Goal: Task Accomplishment & Management: Complete application form

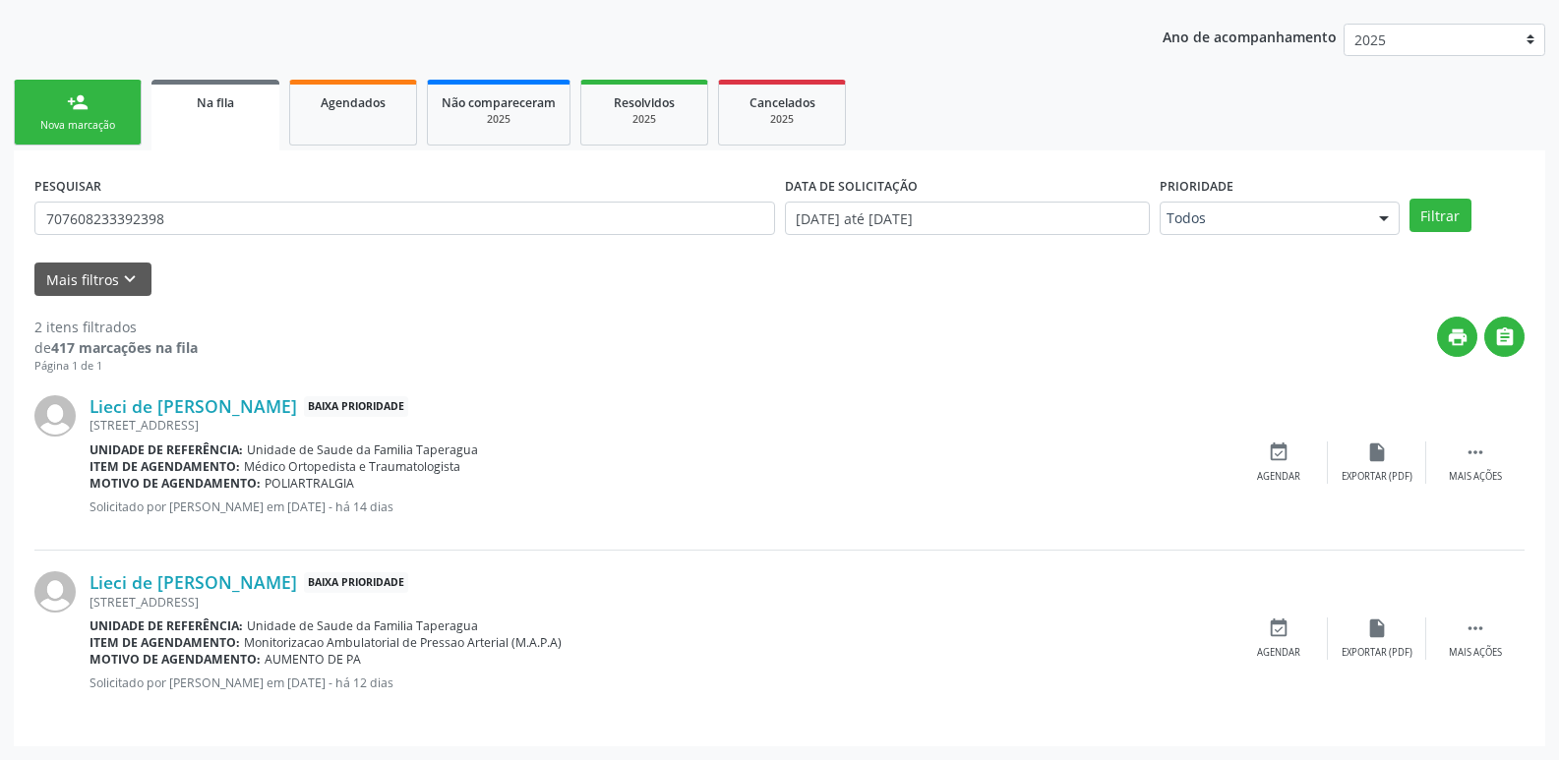
scroll to position [242, 0]
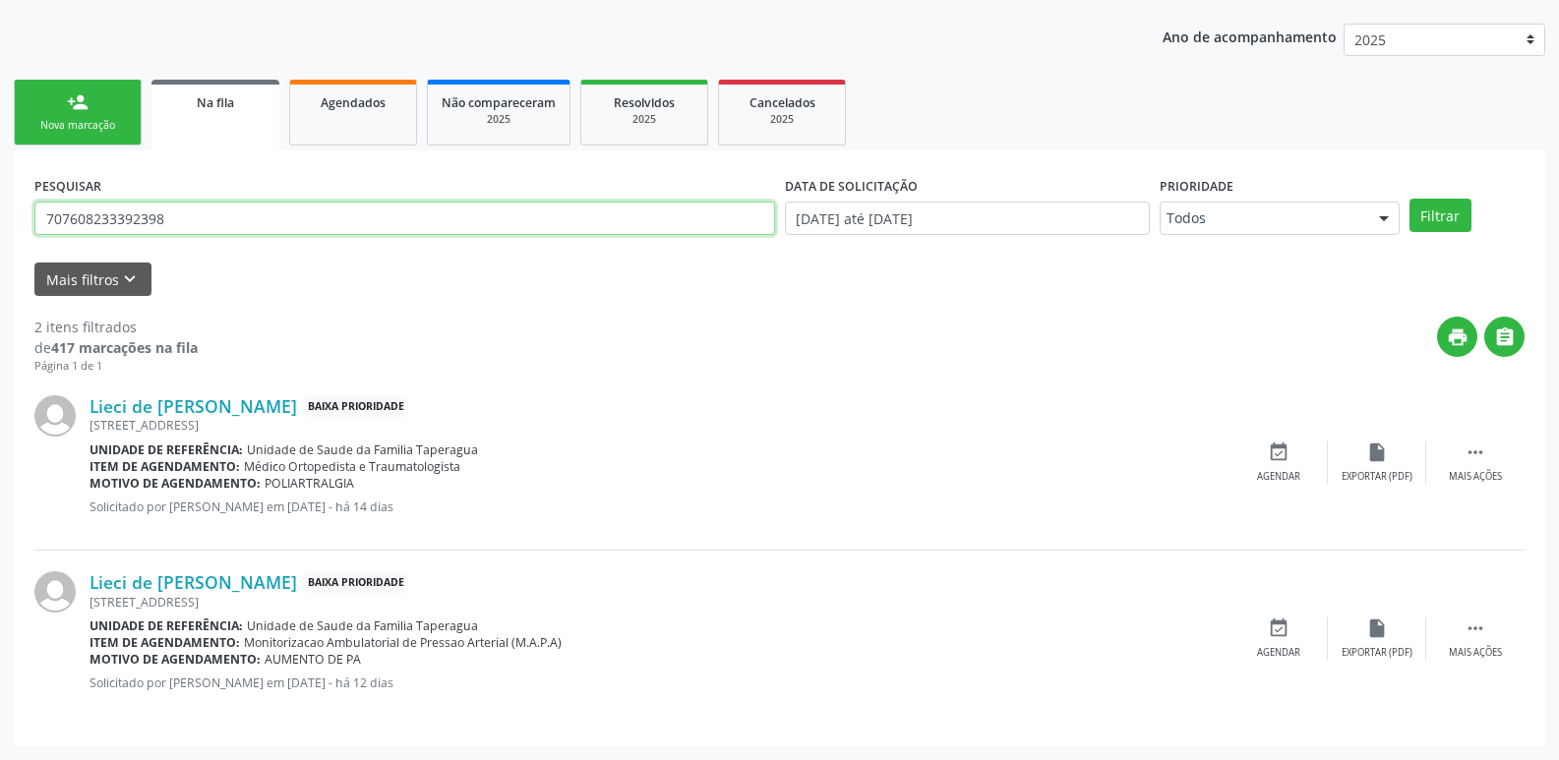
click at [419, 213] on input "707608233392398" at bounding box center [404, 218] width 741 height 33
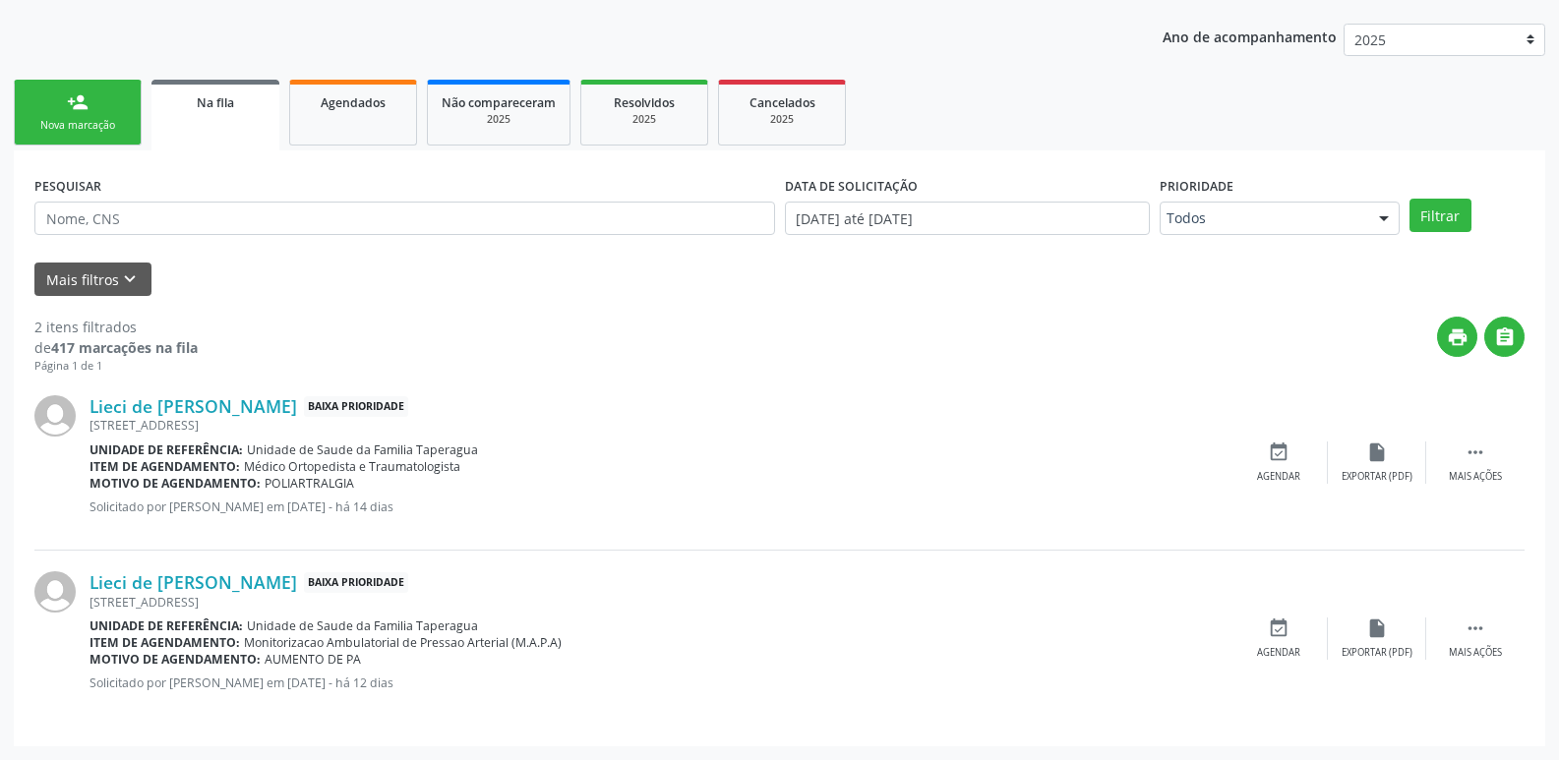
click at [971, 129] on ul "person_add Nova marcação Na fila Agendados Não compareceram 2025 Resolvidos 202…" at bounding box center [780, 113] width 1532 height 76
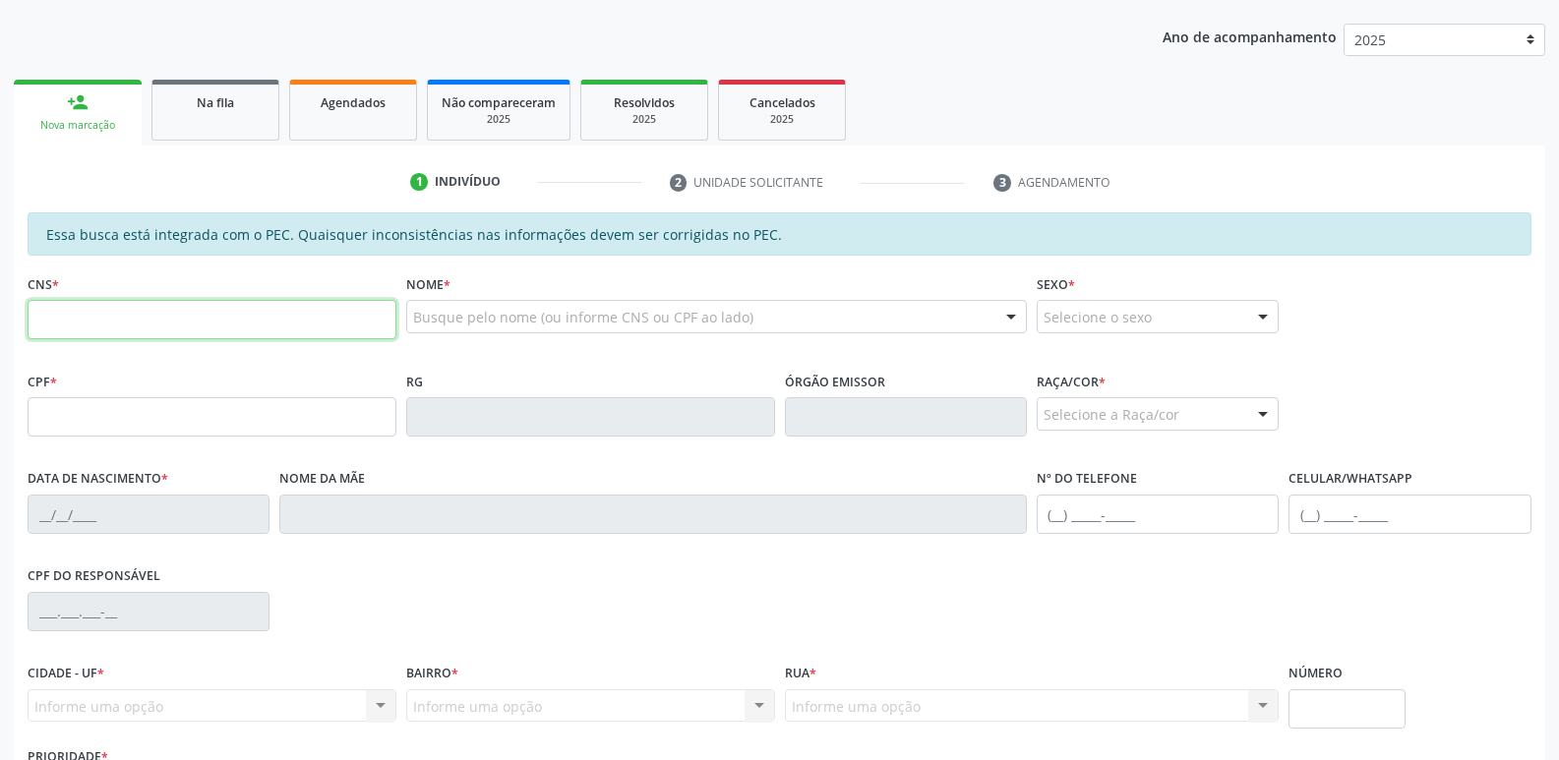
scroll to position [242, 0]
click at [321, 128] on link "Agendados" at bounding box center [353, 110] width 128 height 61
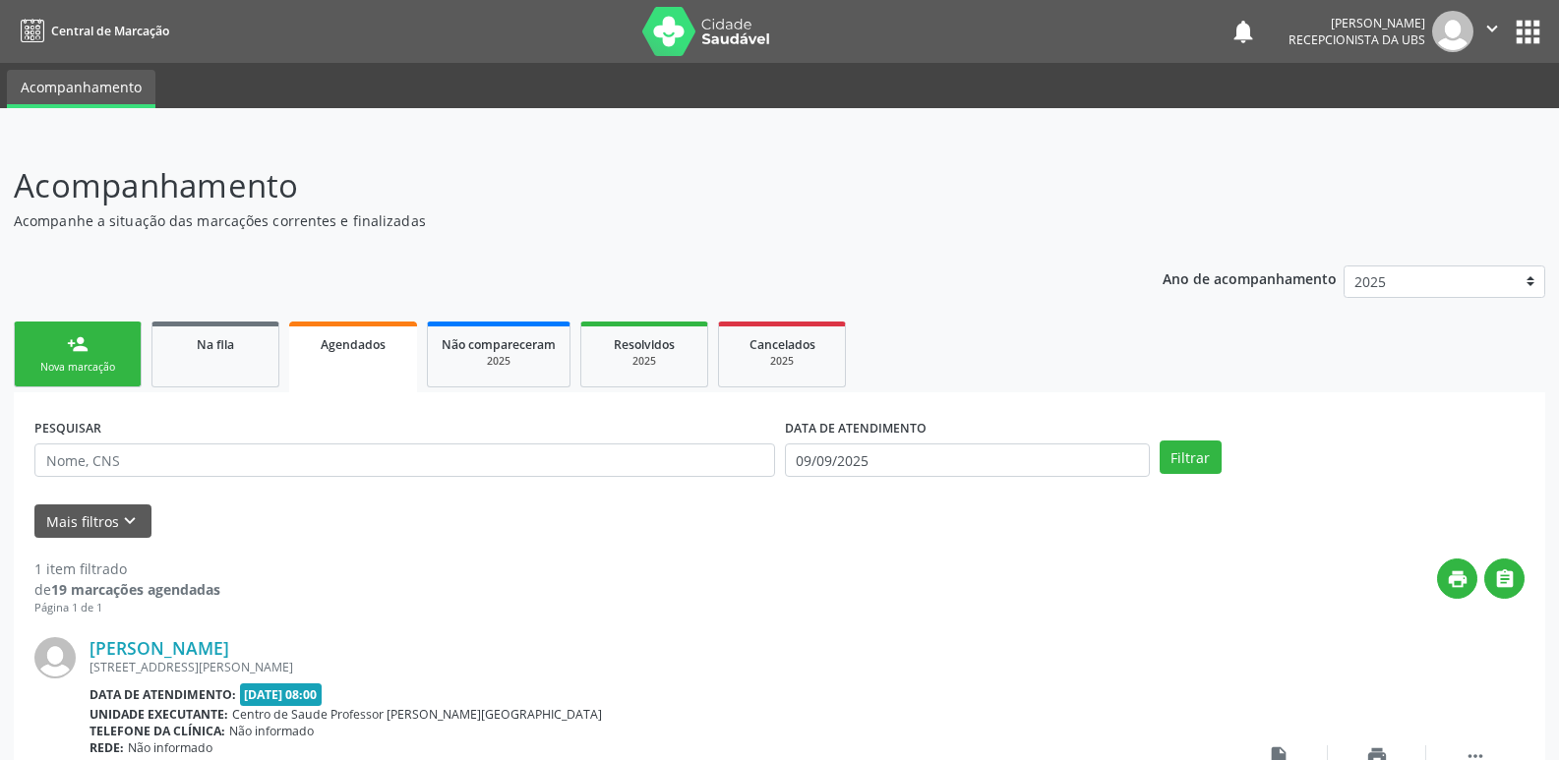
scroll to position [190, 0]
